Goal: Find contact information: Find contact information

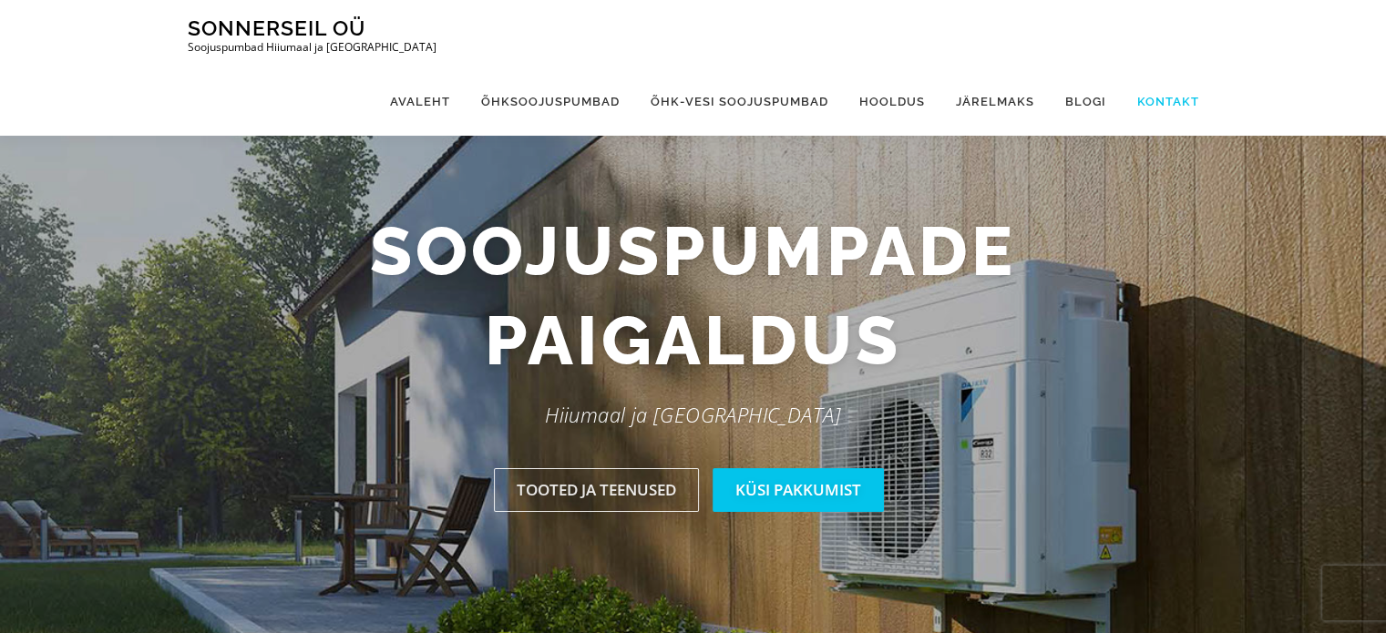
click at [1169, 67] on link "Kontakt" at bounding box center [1160, 101] width 77 height 68
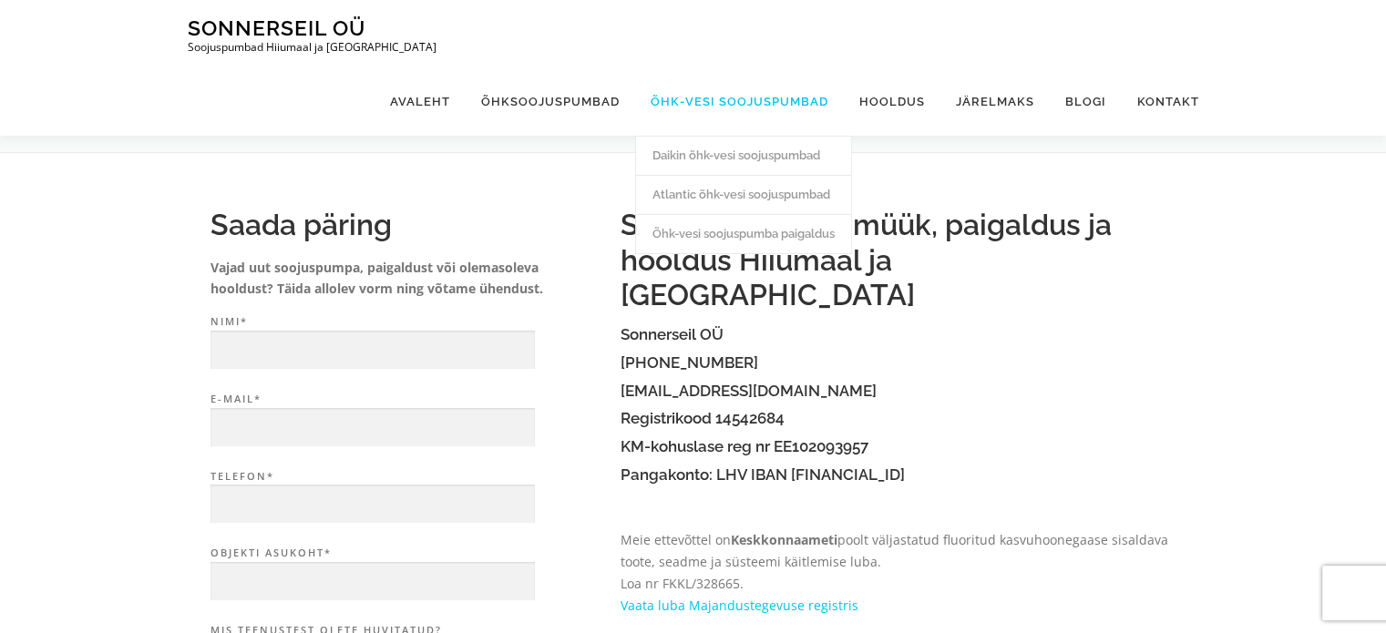
click at [702, 67] on link "Õhk-vesi soojuspumbad" at bounding box center [739, 101] width 209 height 68
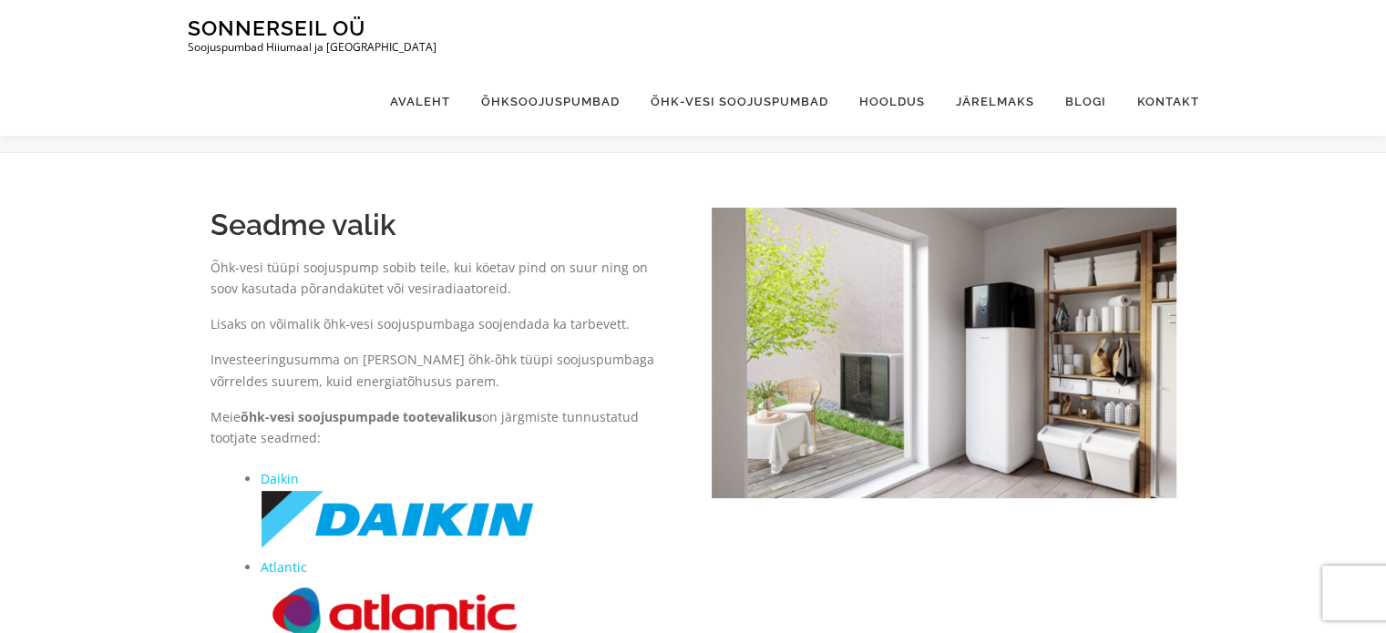
click at [249, 331] on p "Lisaks on võimalik õhk-vesi soojuspumbaga soojendada ka tarbevett." at bounding box center [443, 324] width 465 height 22
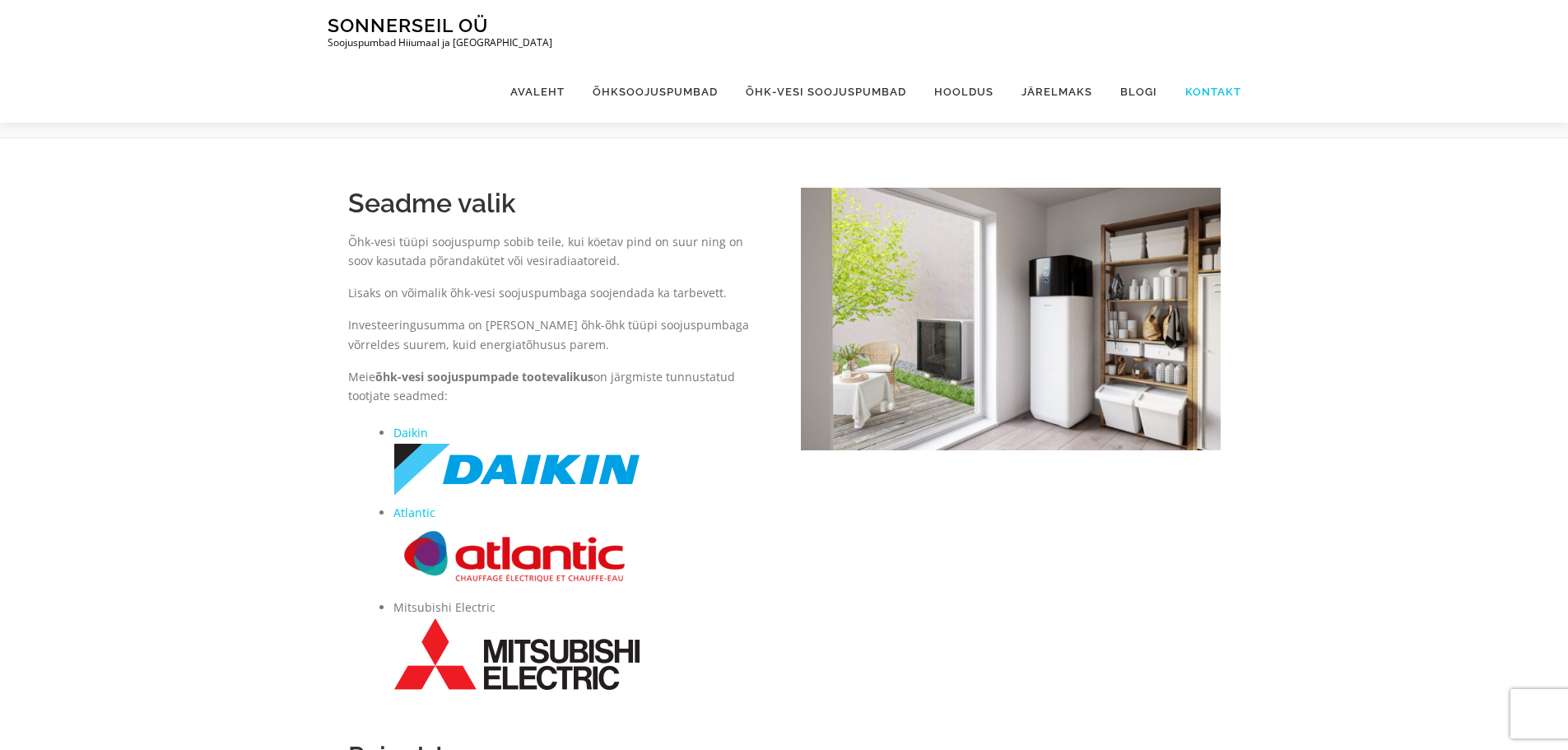
click at [1215, 61] on link "Kontakt" at bounding box center [1206, 91] width 70 height 61
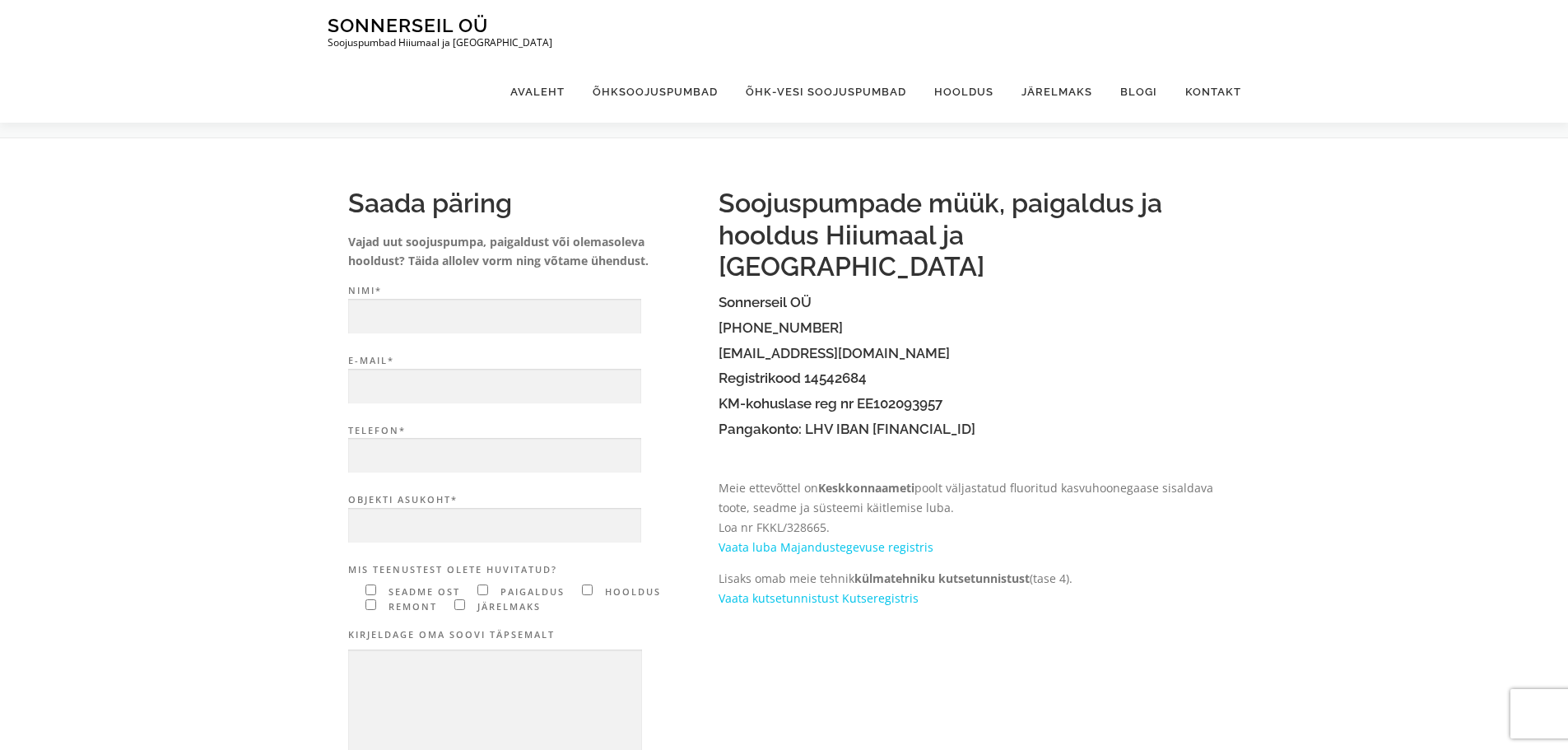
click at [849, 346] on h4 "[EMAIL_ADDRESS][DOMAIN_NAME]" at bounding box center [970, 353] width 502 height 15
